Goal: Task Accomplishment & Management: Manage account settings

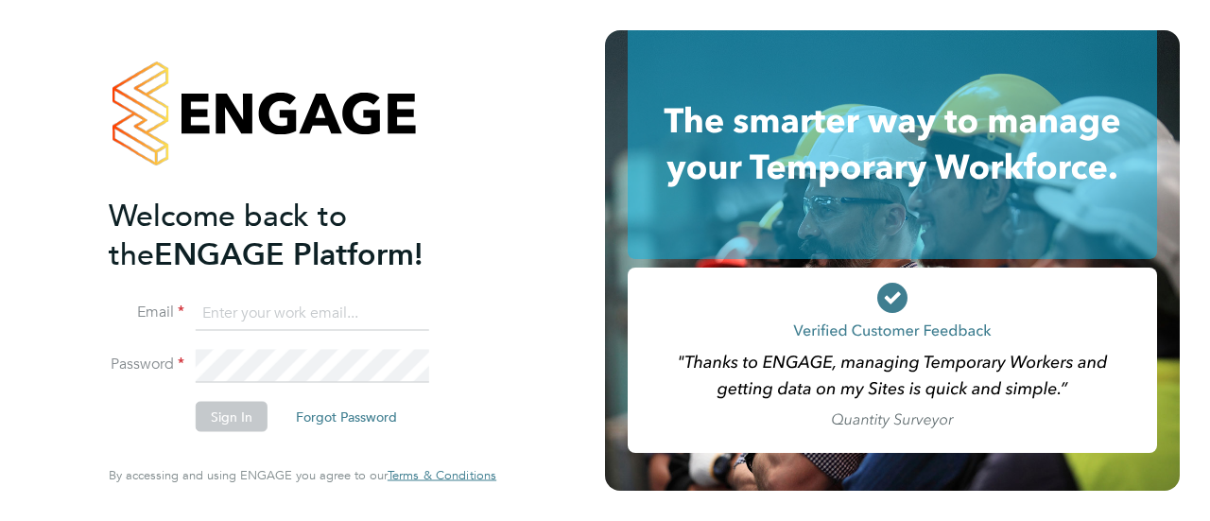
click at [284, 290] on ng-template "Welcome back to the ENGAGE Platform! Email Password Sign In Forgot Password" at bounding box center [293, 323] width 369 height 254
click at [272, 314] on input at bounding box center [312, 313] width 233 height 34
type input "Nicola.Merchant@wates.co.uk"
click at [239, 435] on li "Sign In Forgot Password" at bounding box center [293, 426] width 369 height 49
click at [236, 417] on button "Sign In" at bounding box center [232, 417] width 72 height 30
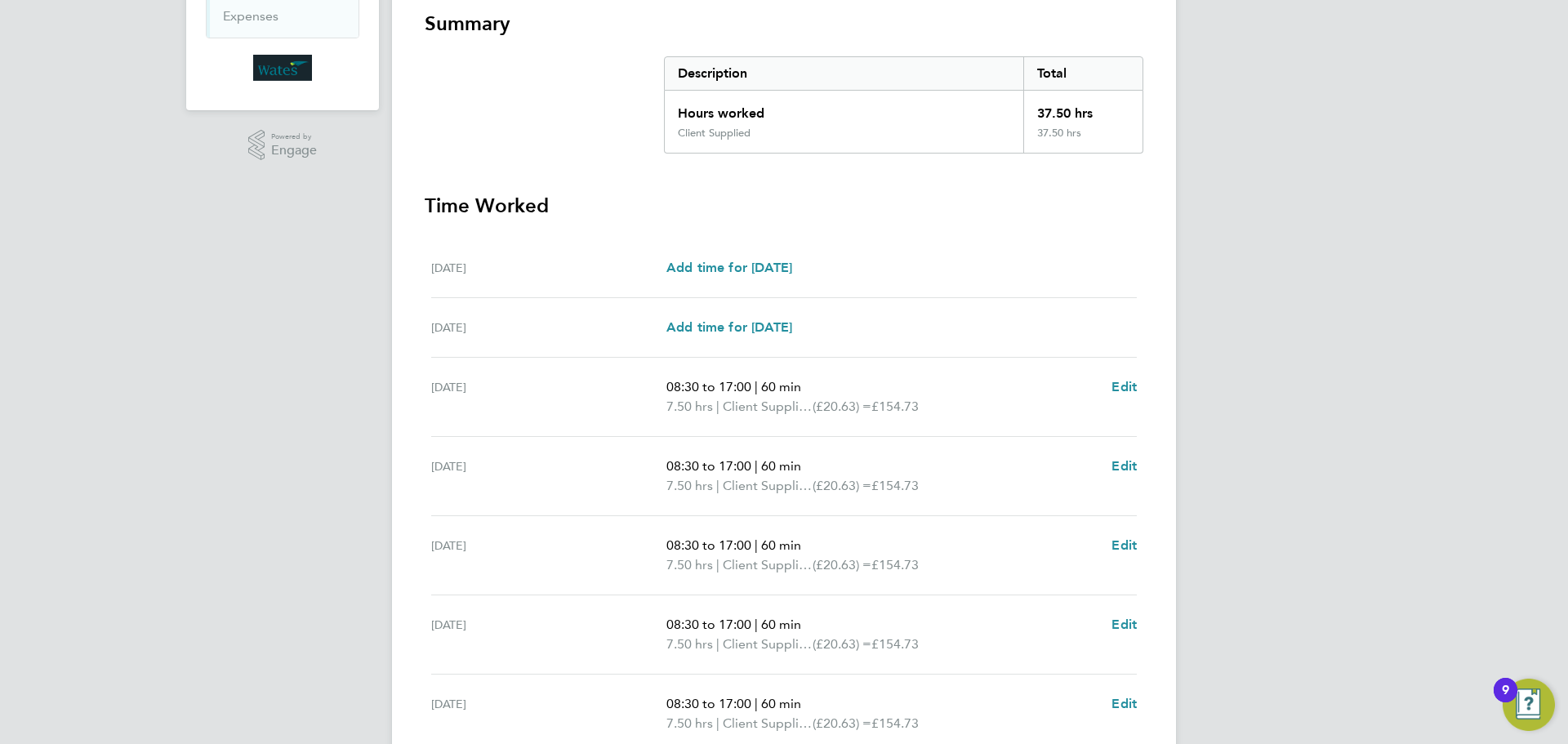
scroll to position [41, 0]
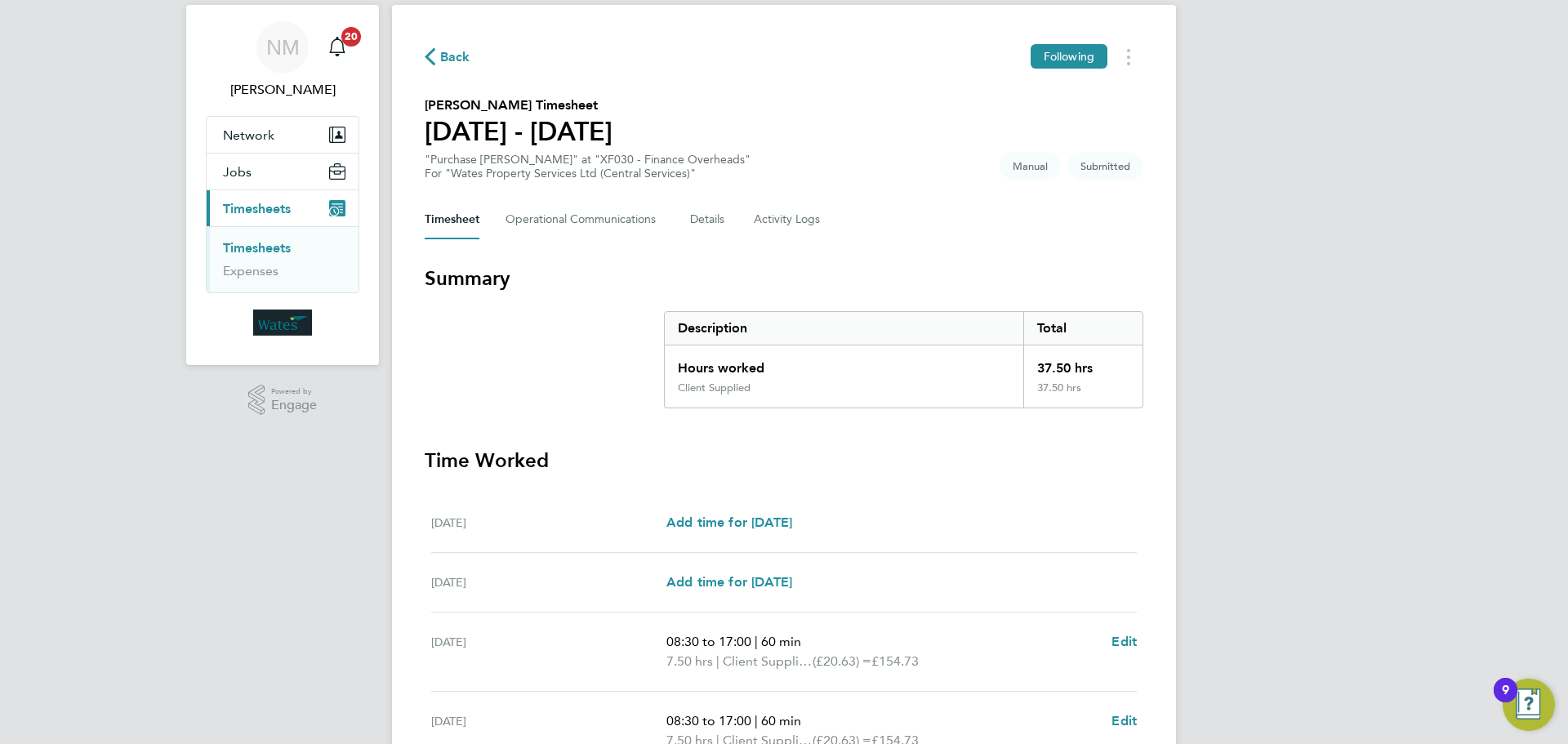
click at [277, 250] on link "Timesheets" at bounding box center [257, 248] width 67 height 16
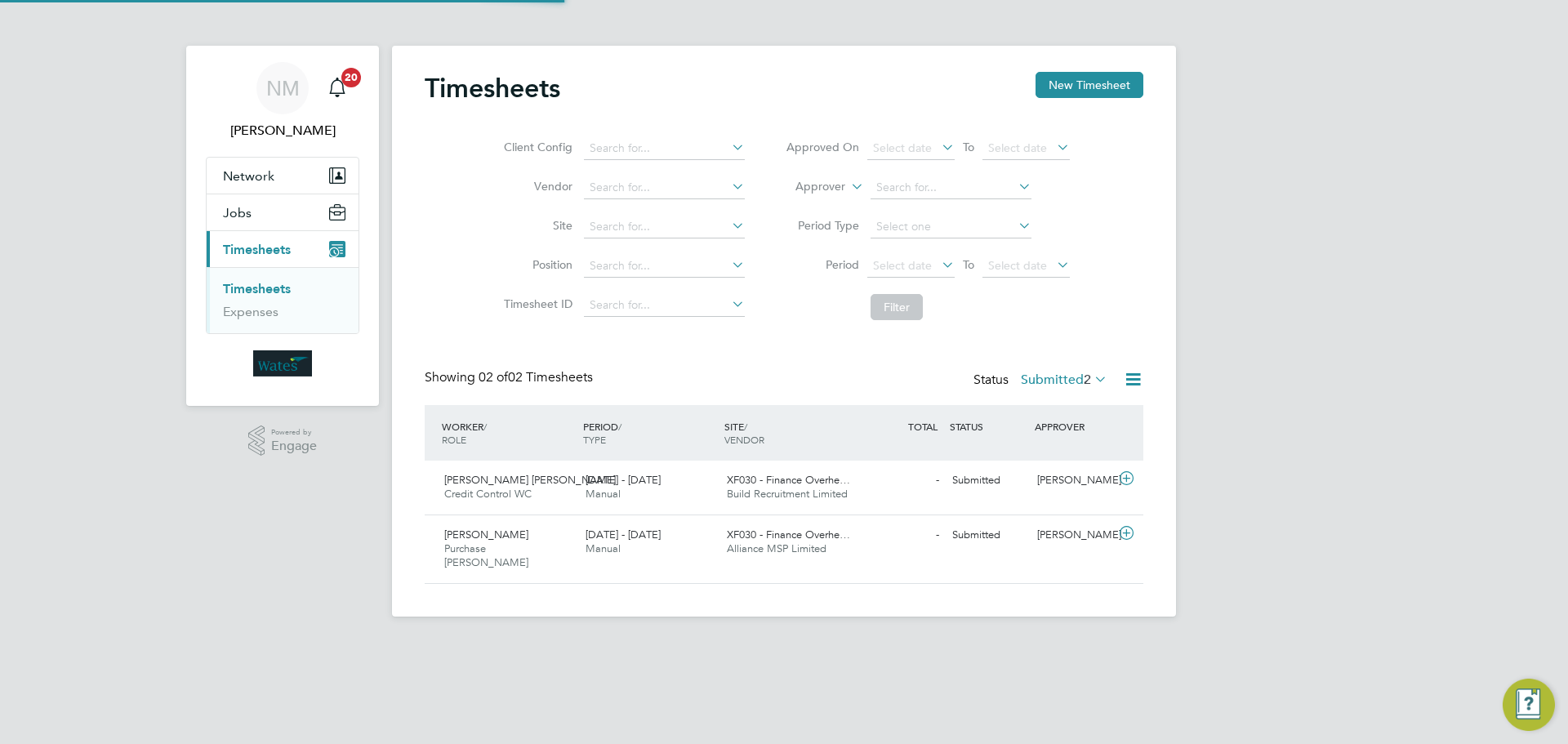
scroll to position [41, 142]
click at [486, 449] on span "Ioana-Maria Stefan" at bounding box center [530, 480] width 171 height 14
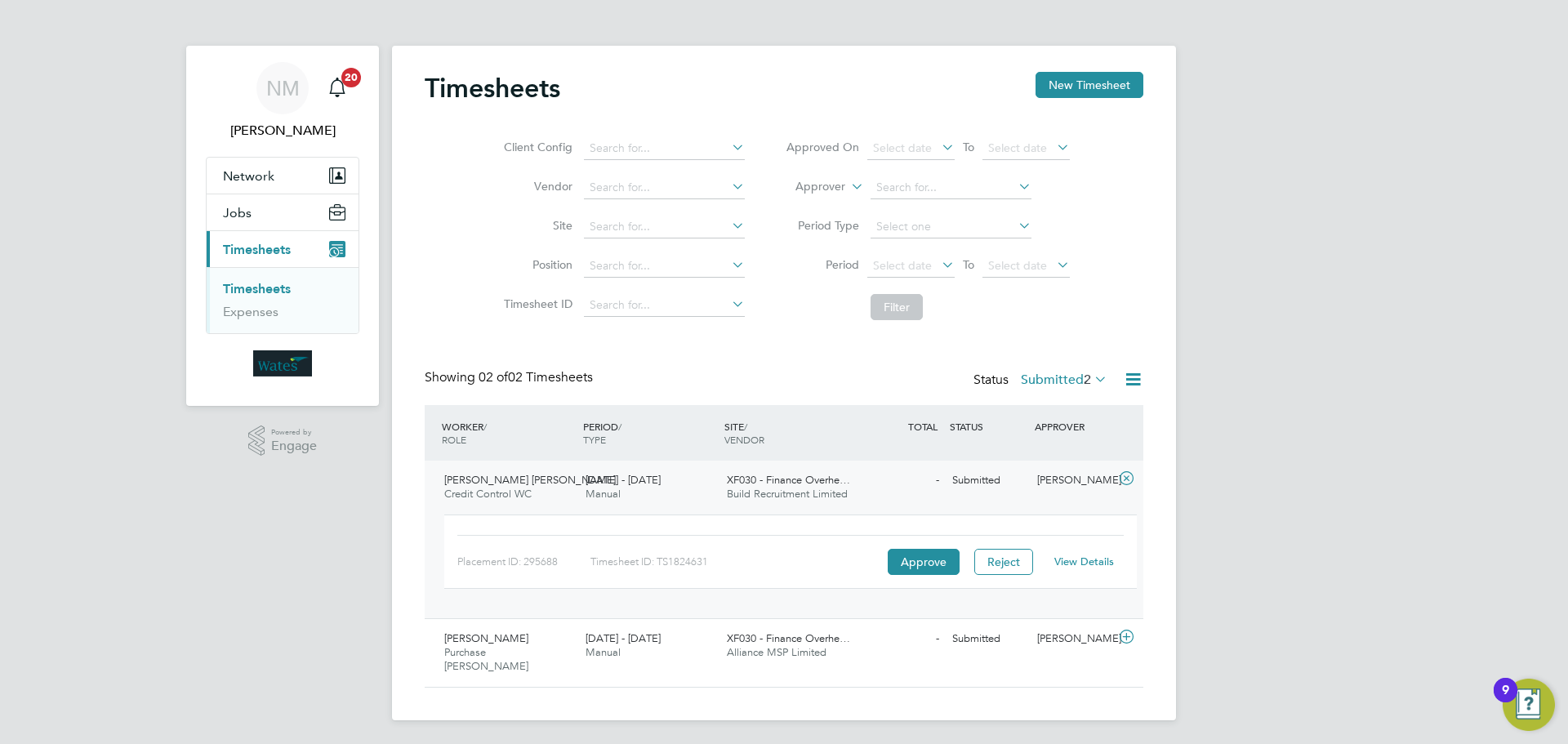
click at [952, 449] on div "Submitted" at bounding box center [988, 480] width 85 height 27
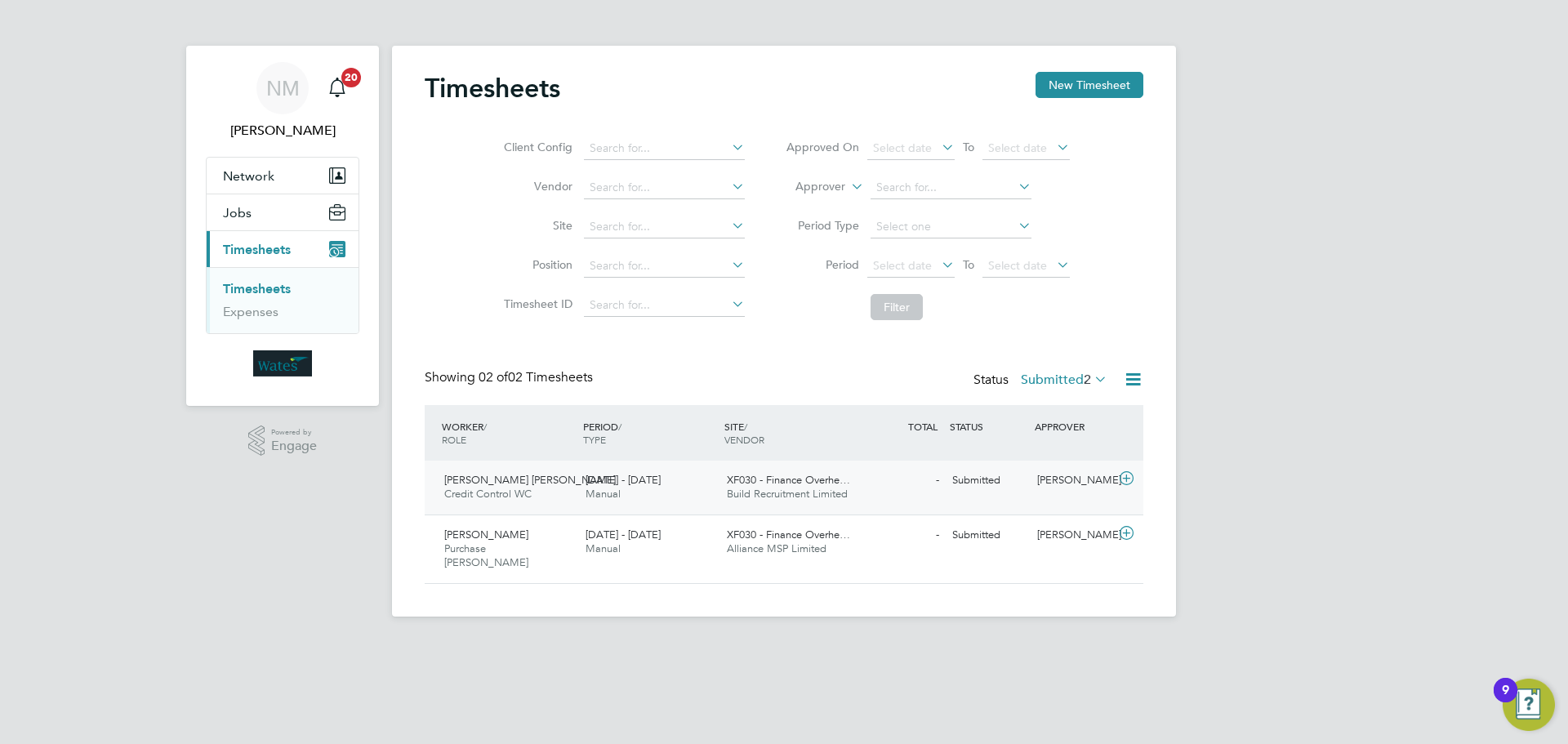
click at [952, 449] on div "Submitted" at bounding box center [988, 480] width 85 height 27
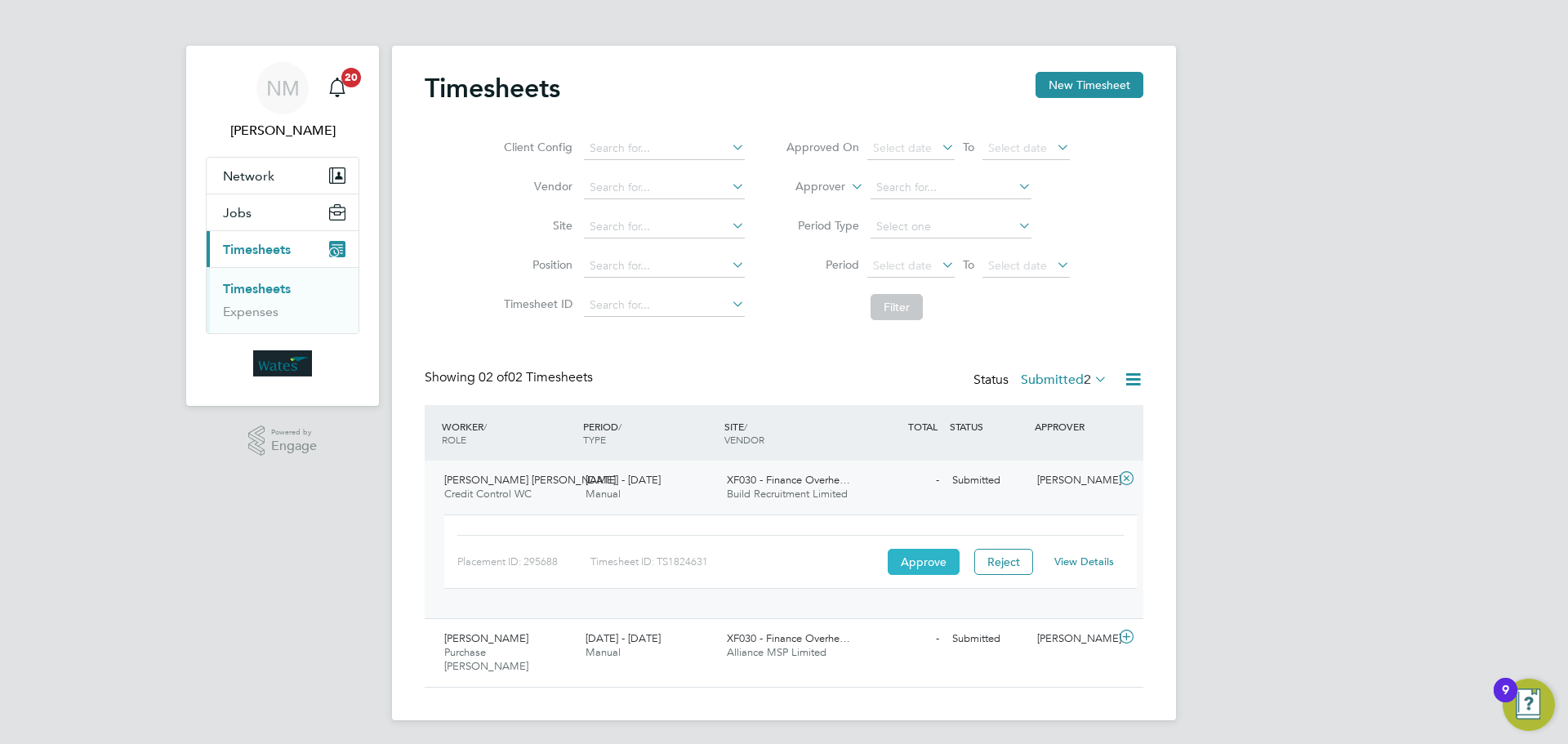
click at [943, 449] on button "Approve" at bounding box center [923, 562] width 72 height 26
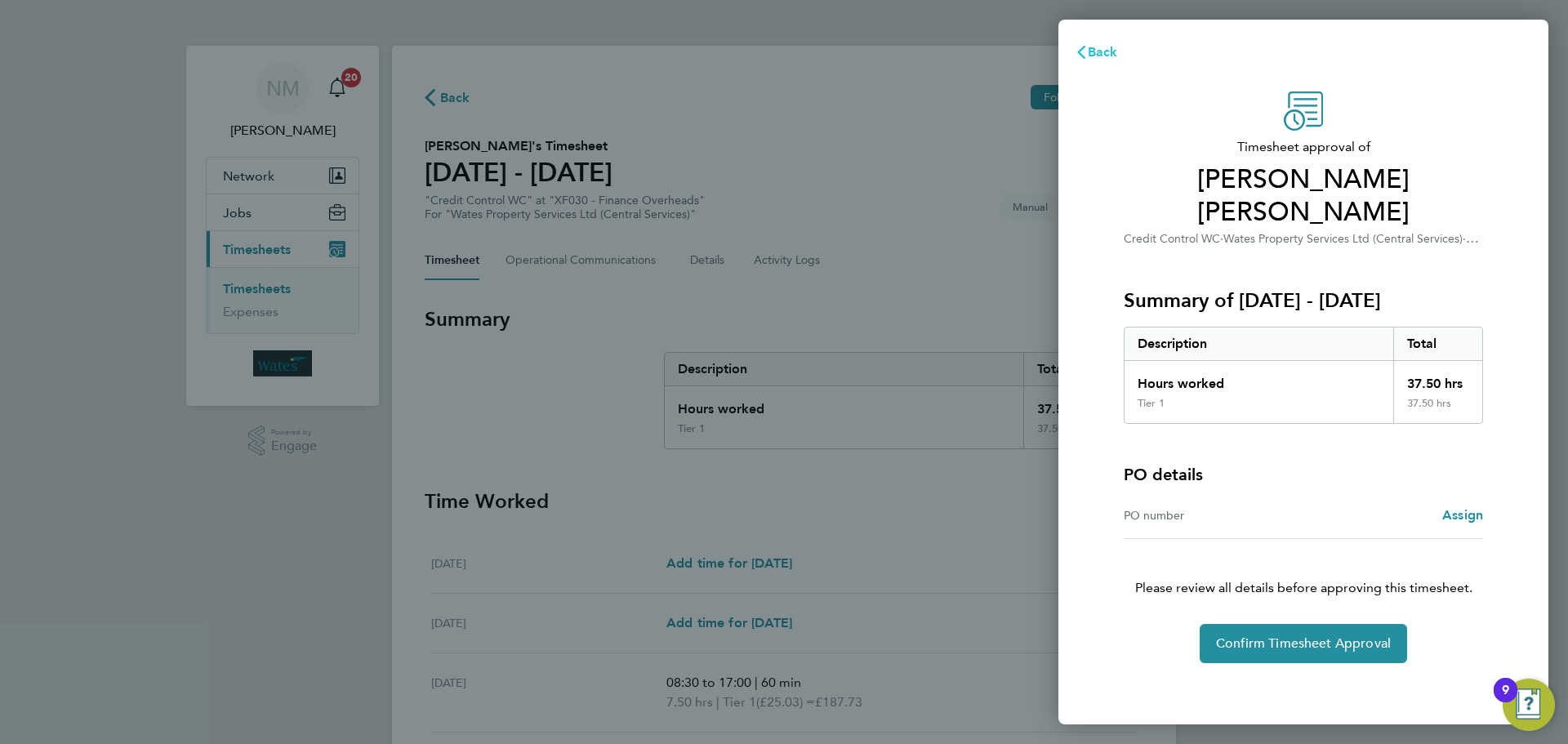
click at [1092, 48] on span "Back" at bounding box center [1103, 52] width 30 height 16
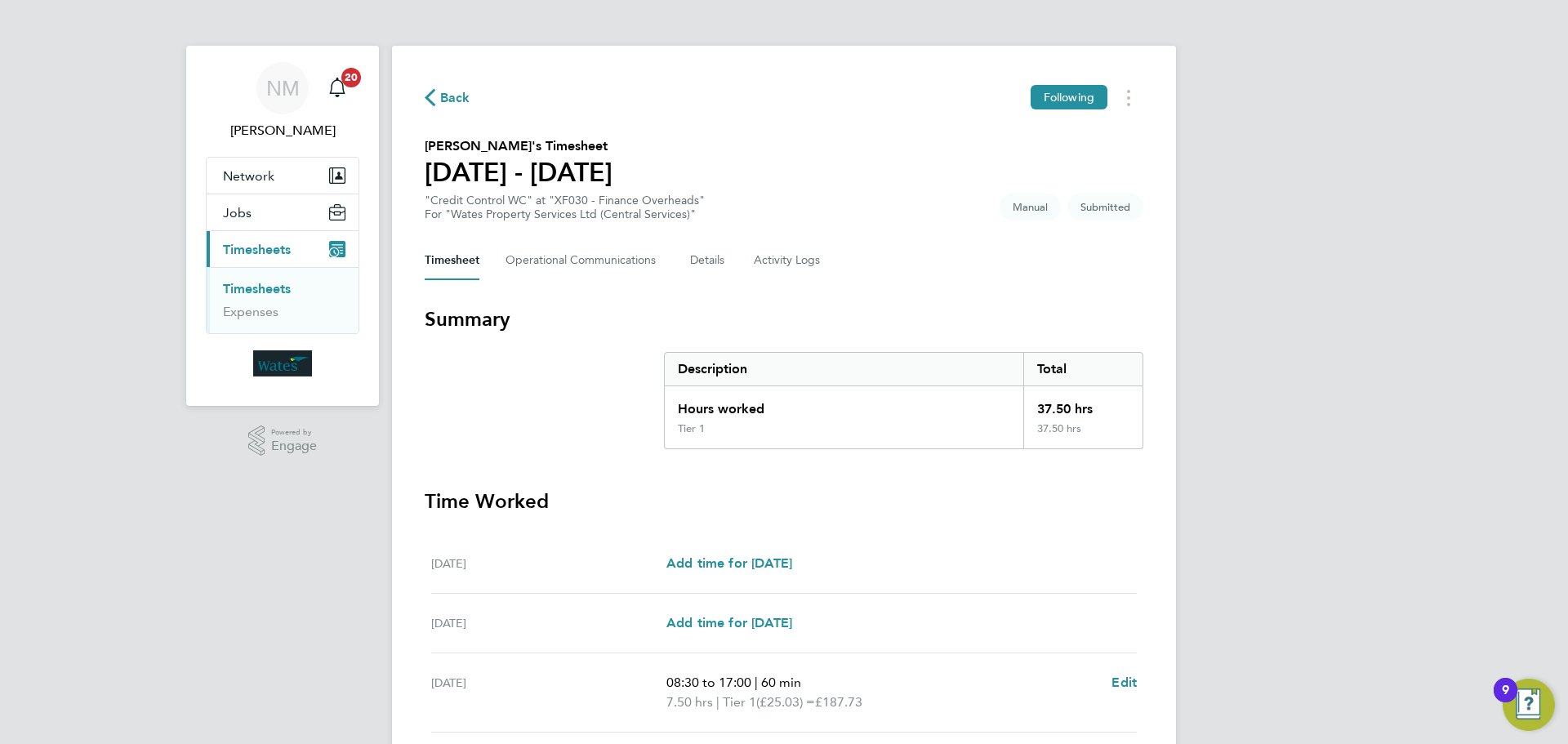
click at [277, 282] on link "Timesheets" at bounding box center [257, 289] width 67 height 16
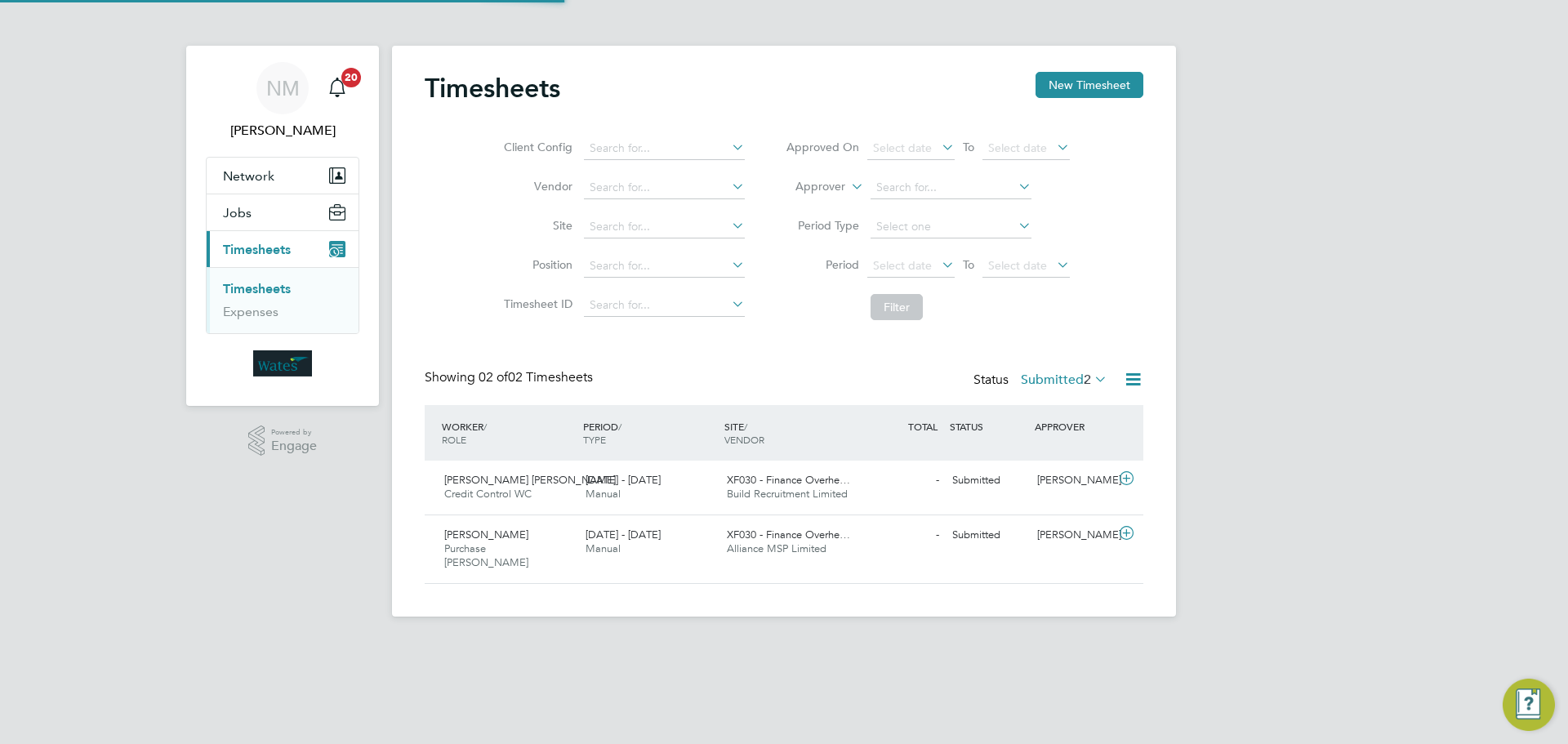
scroll to position [41, 142]
click at [542, 541] on div "Emily Summerfield Purchase Ledger WC 13 - 19 Sep 2025" at bounding box center [508, 549] width 141 height 54
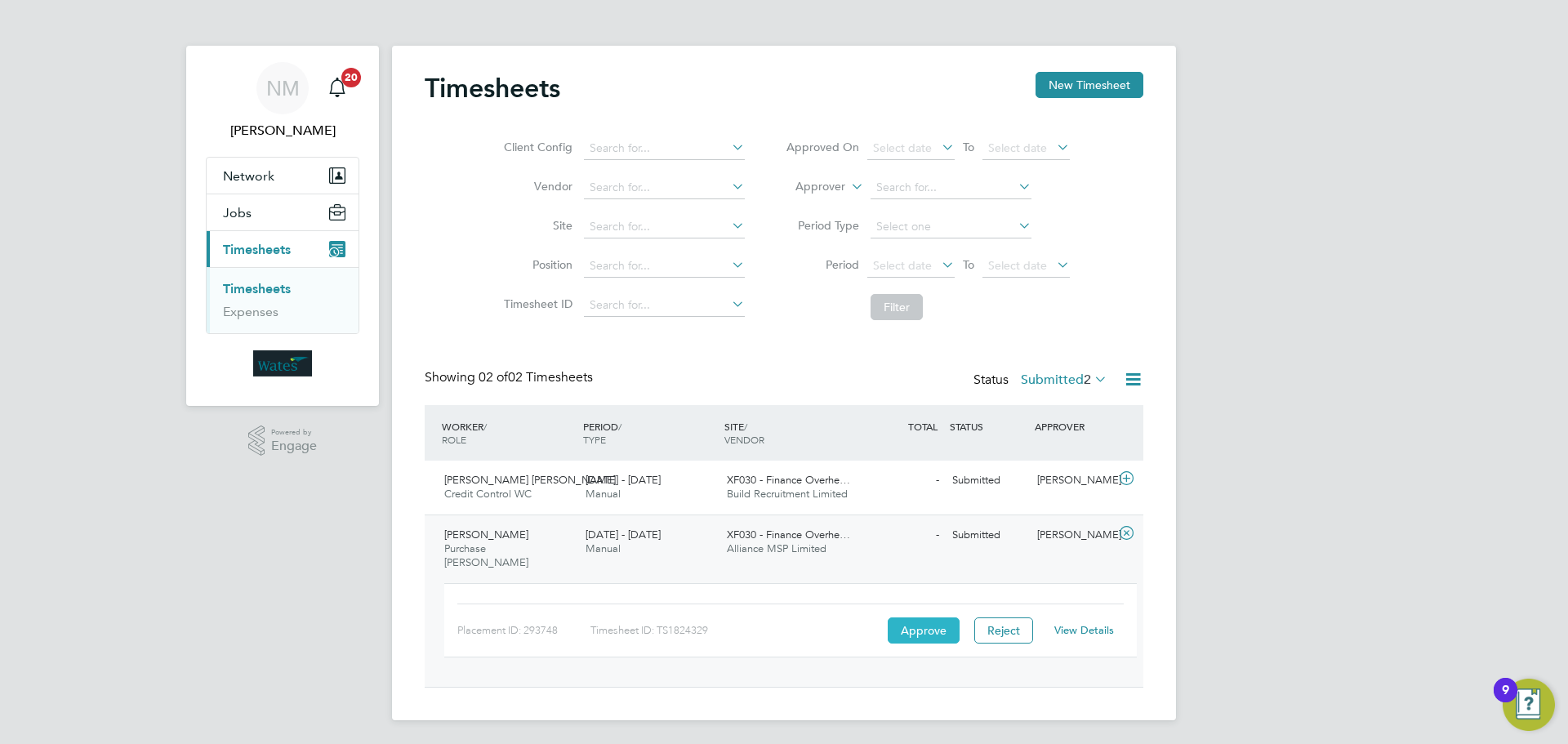
click at [940, 623] on button "Approve" at bounding box center [923, 630] width 72 height 26
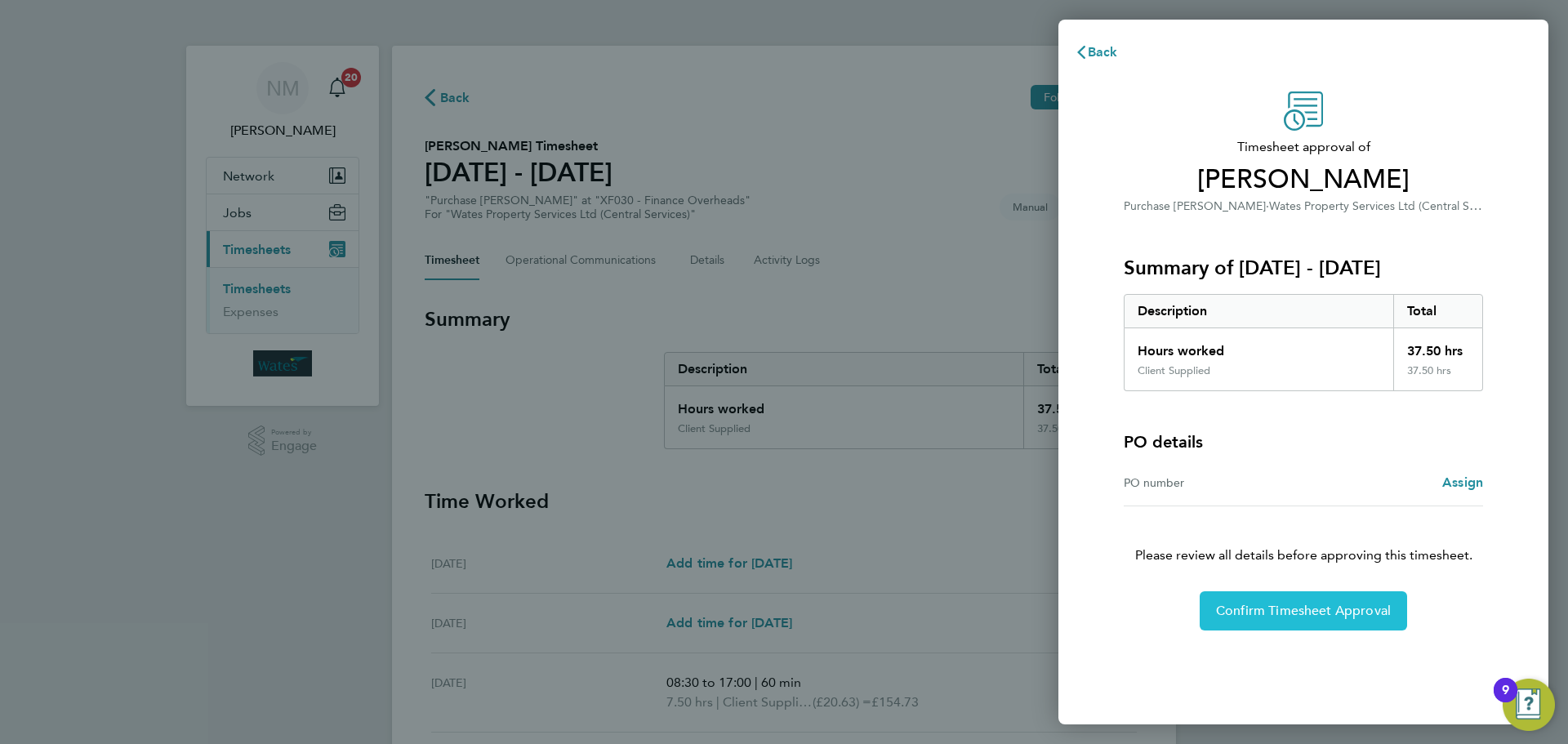
click at [1234, 614] on span "Confirm Timesheet Approval" at bounding box center [1303, 610] width 175 height 16
